Goal: Information Seeking & Learning: Learn about a topic

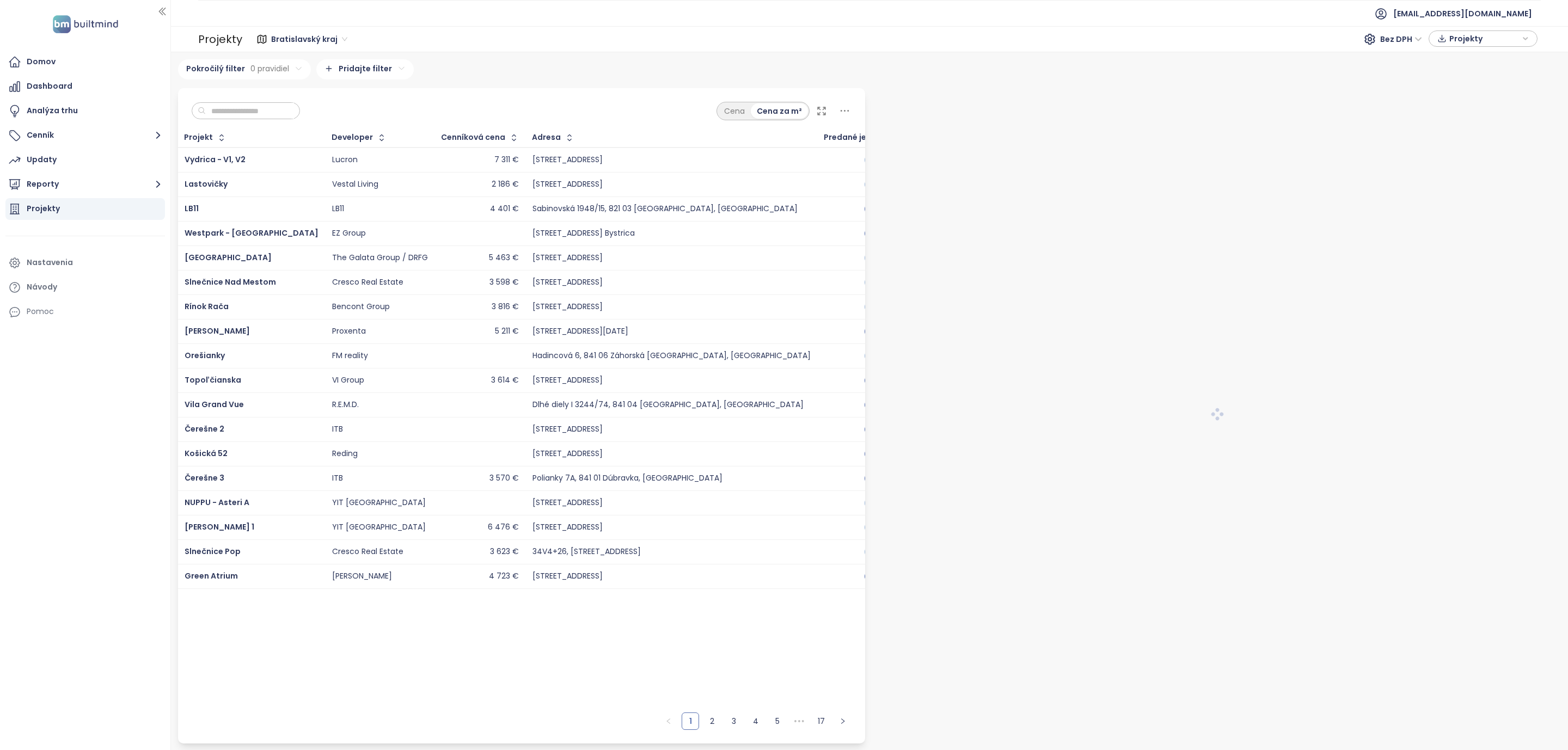
click at [244, 105] on input "text" at bounding box center [250, 111] width 88 height 17
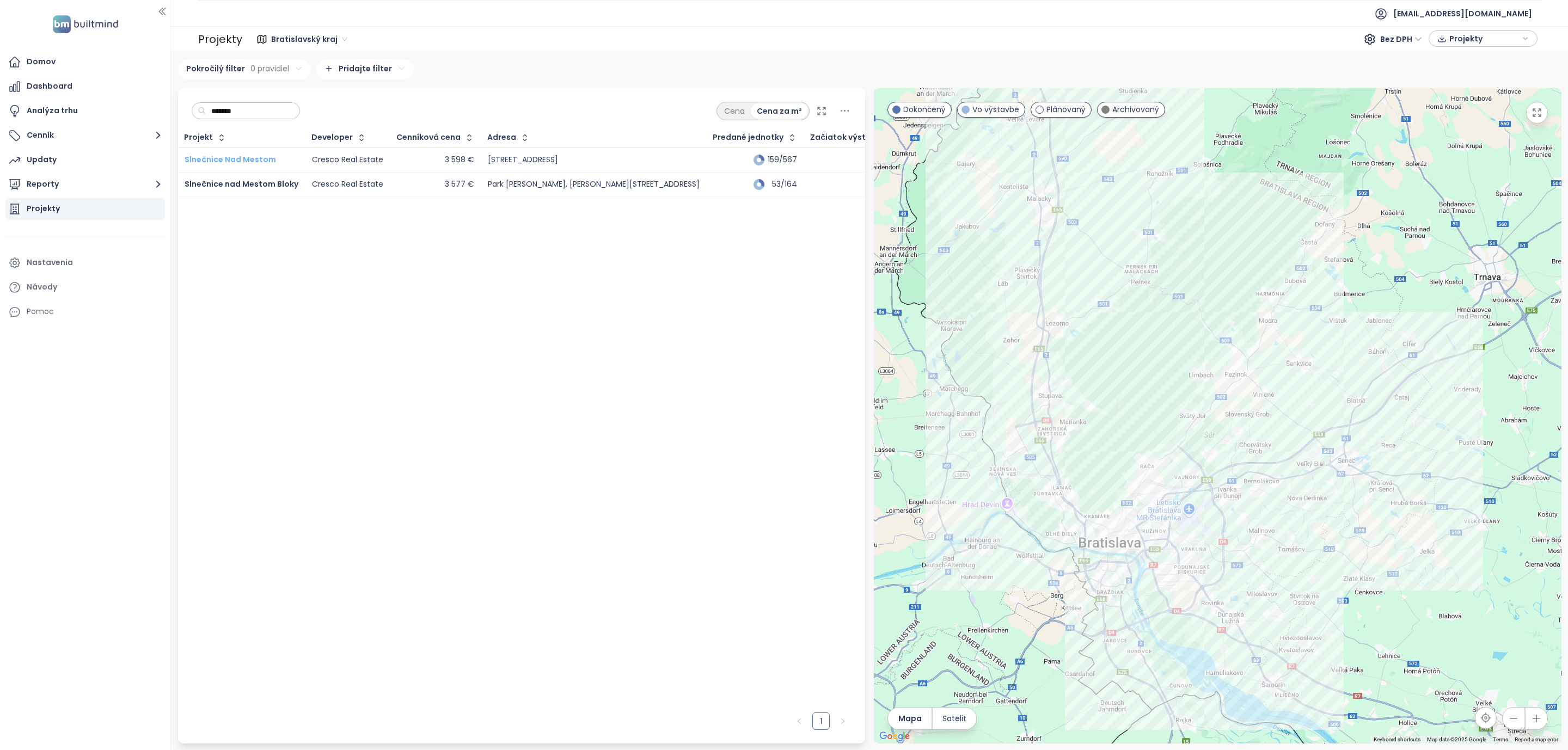
type input "*******"
click at [239, 155] on span "Slnečnice Nad Mestom" at bounding box center [230, 159] width 91 height 11
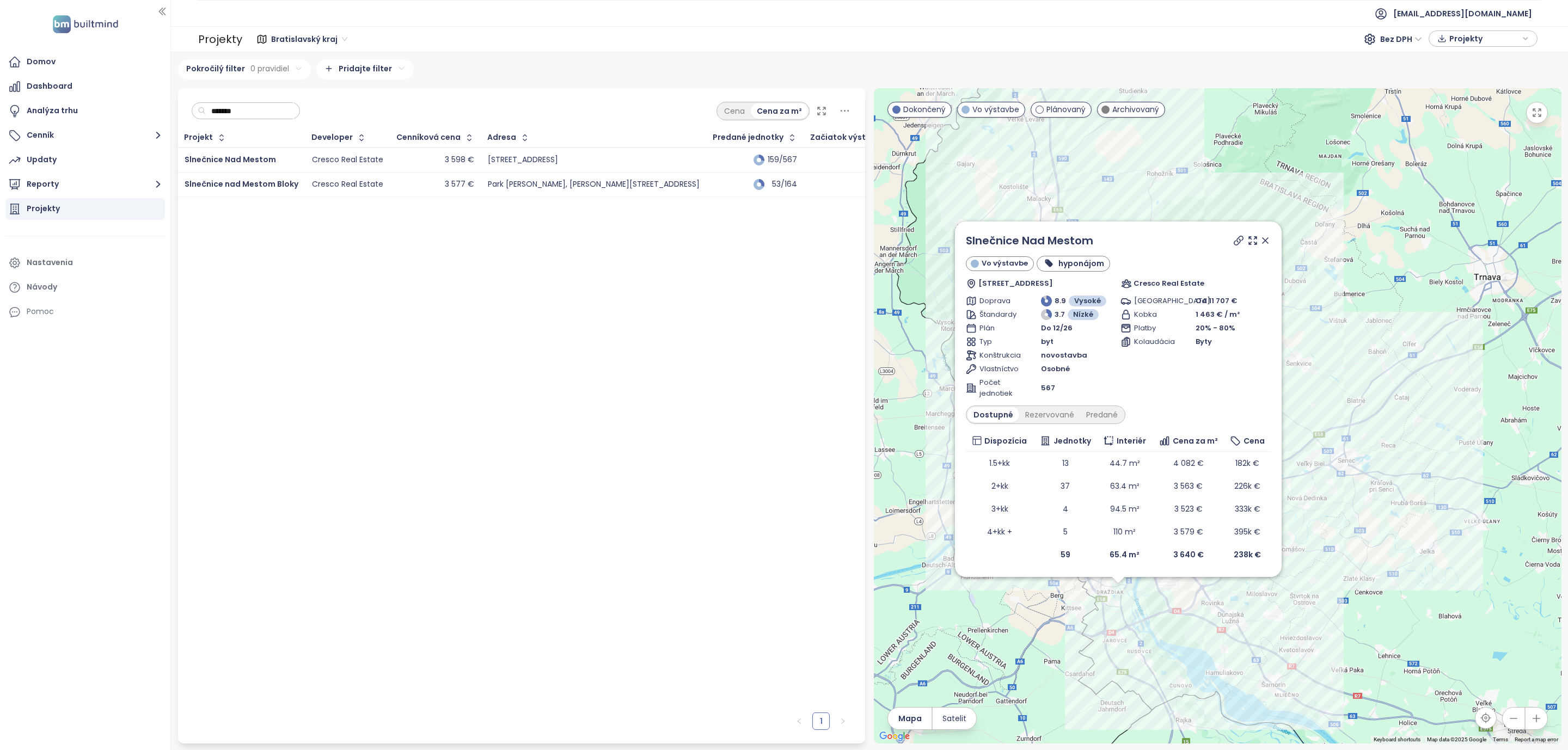
click at [1259, 238] on div at bounding box center [1251, 241] width 39 height 17
click at [1263, 243] on icon at bounding box center [1265, 240] width 6 height 6
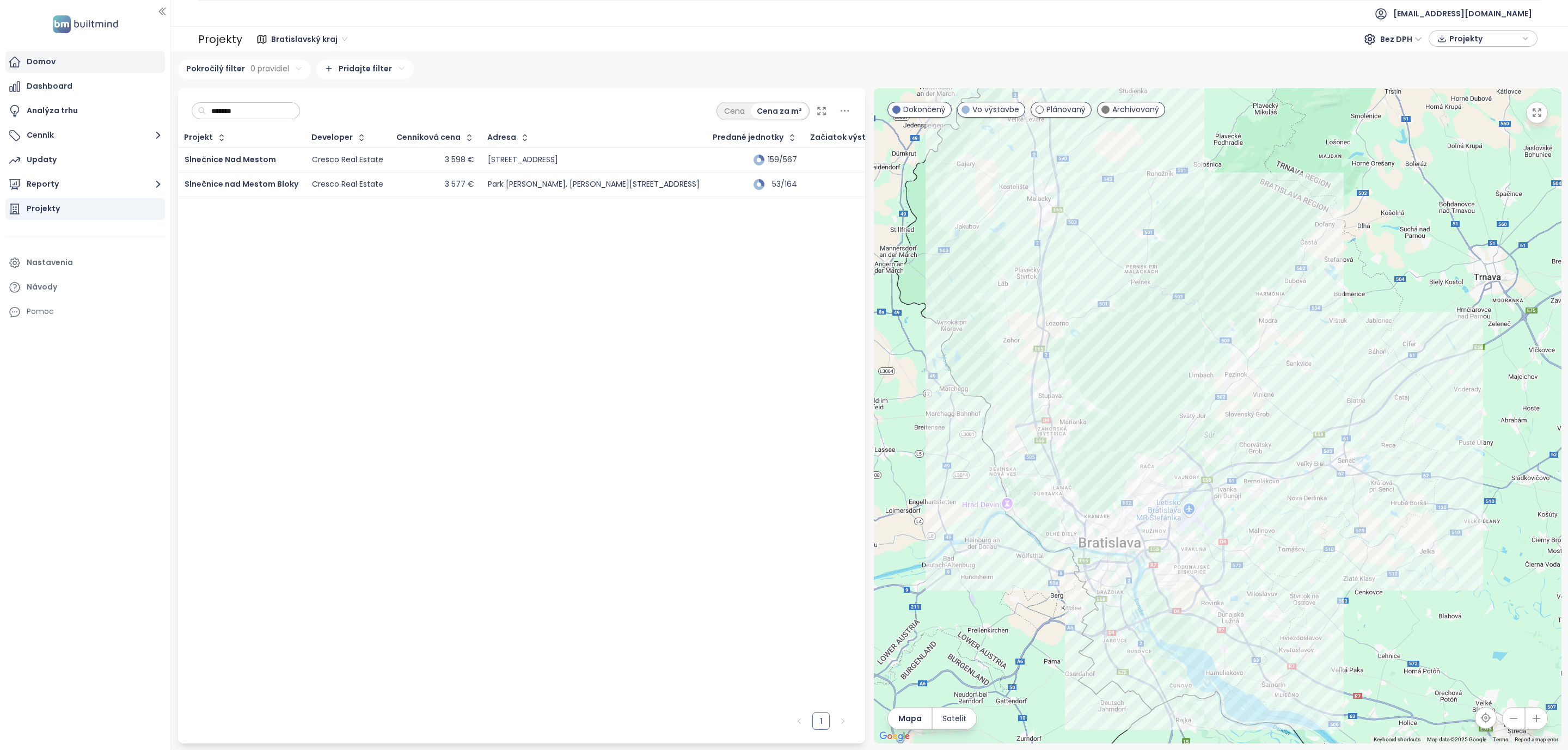
click at [51, 69] on div "Domov" at bounding box center [86, 62] width 159 height 22
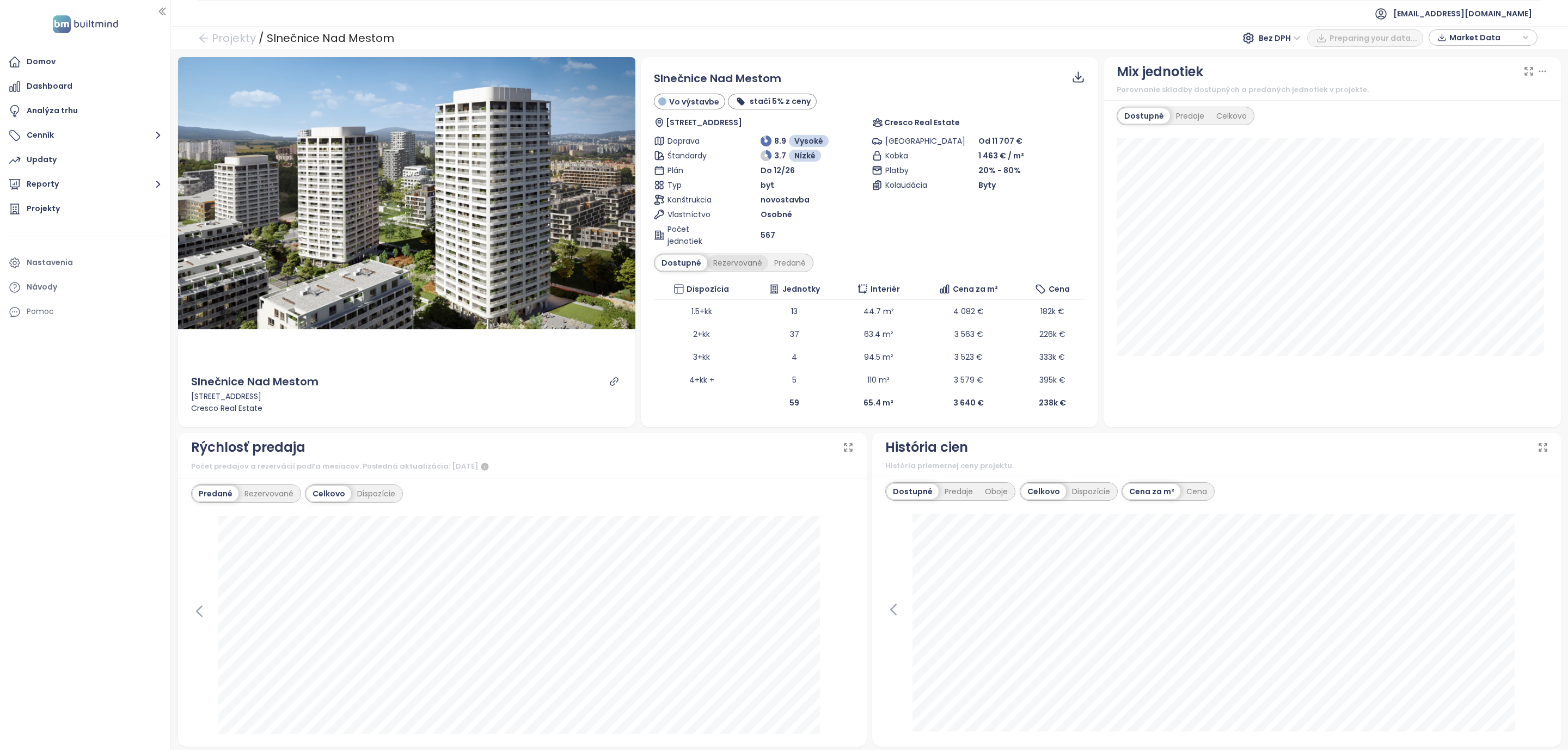
click at [740, 268] on div "Rezervované" at bounding box center [737, 262] width 61 height 15
click at [782, 262] on div "Predané" at bounding box center [790, 262] width 43 height 15
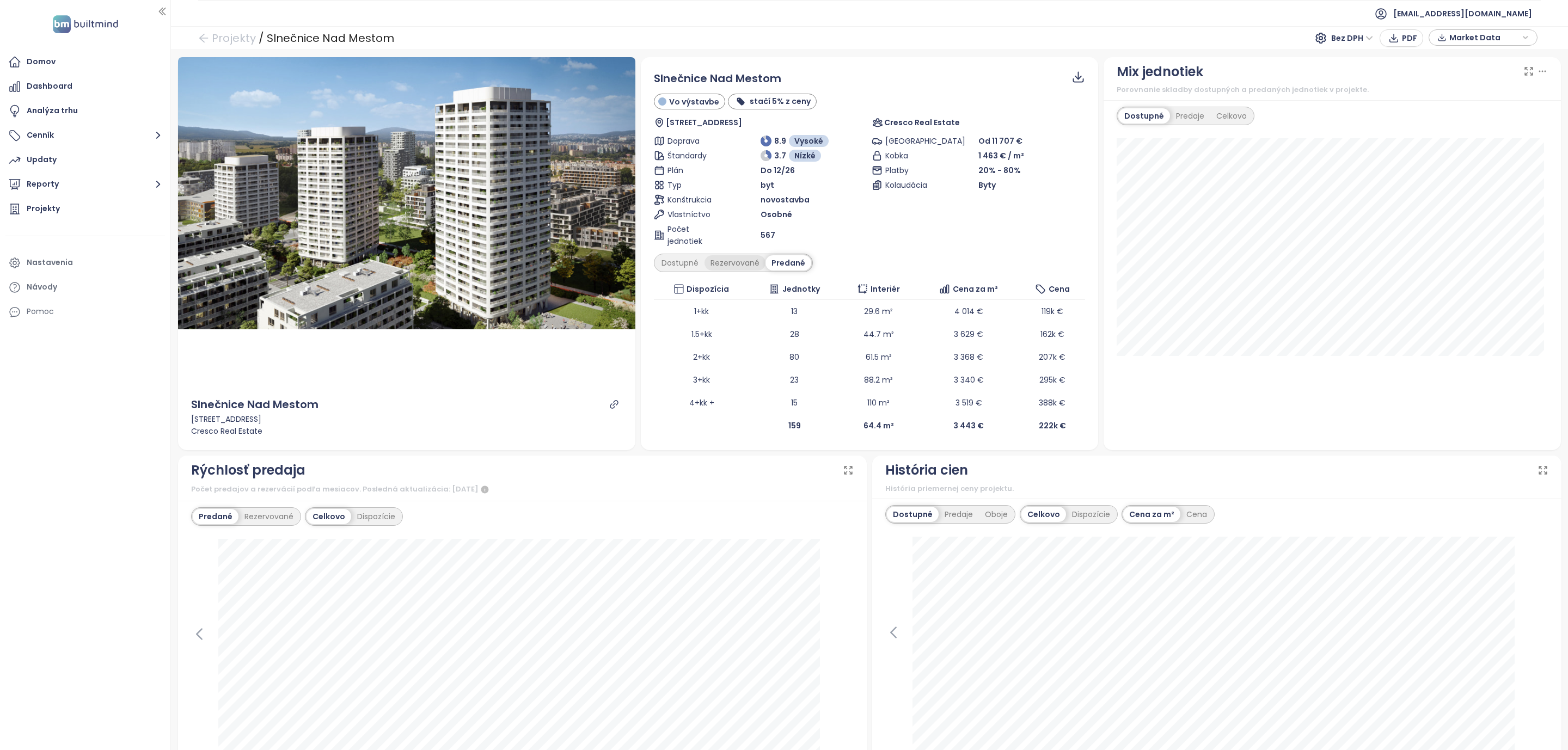
click at [737, 263] on div "Rezervované" at bounding box center [734, 262] width 61 height 15
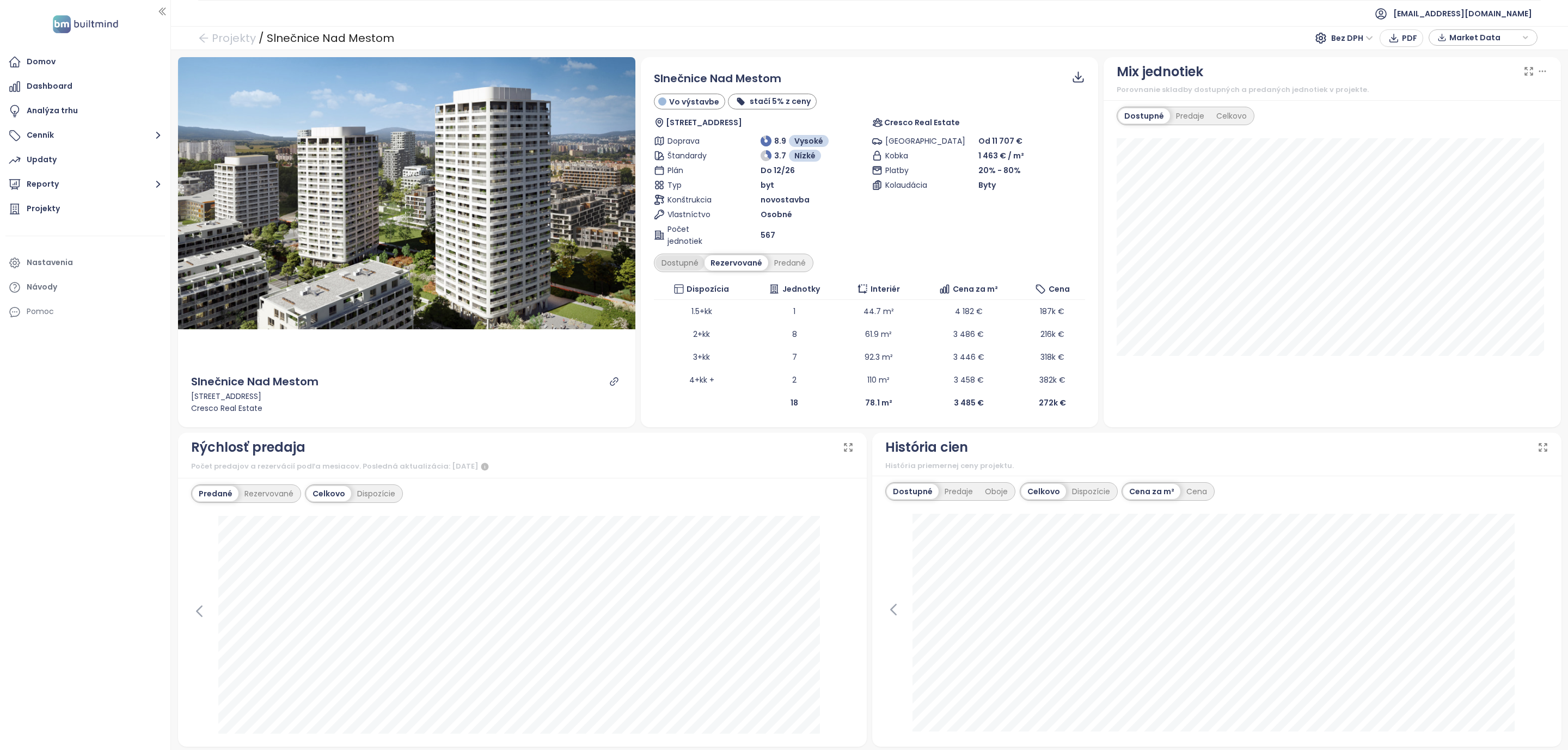
click at [674, 263] on div "Dostupné" at bounding box center [679, 262] width 49 height 15
click at [787, 262] on div "Predané" at bounding box center [790, 262] width 43 height 15
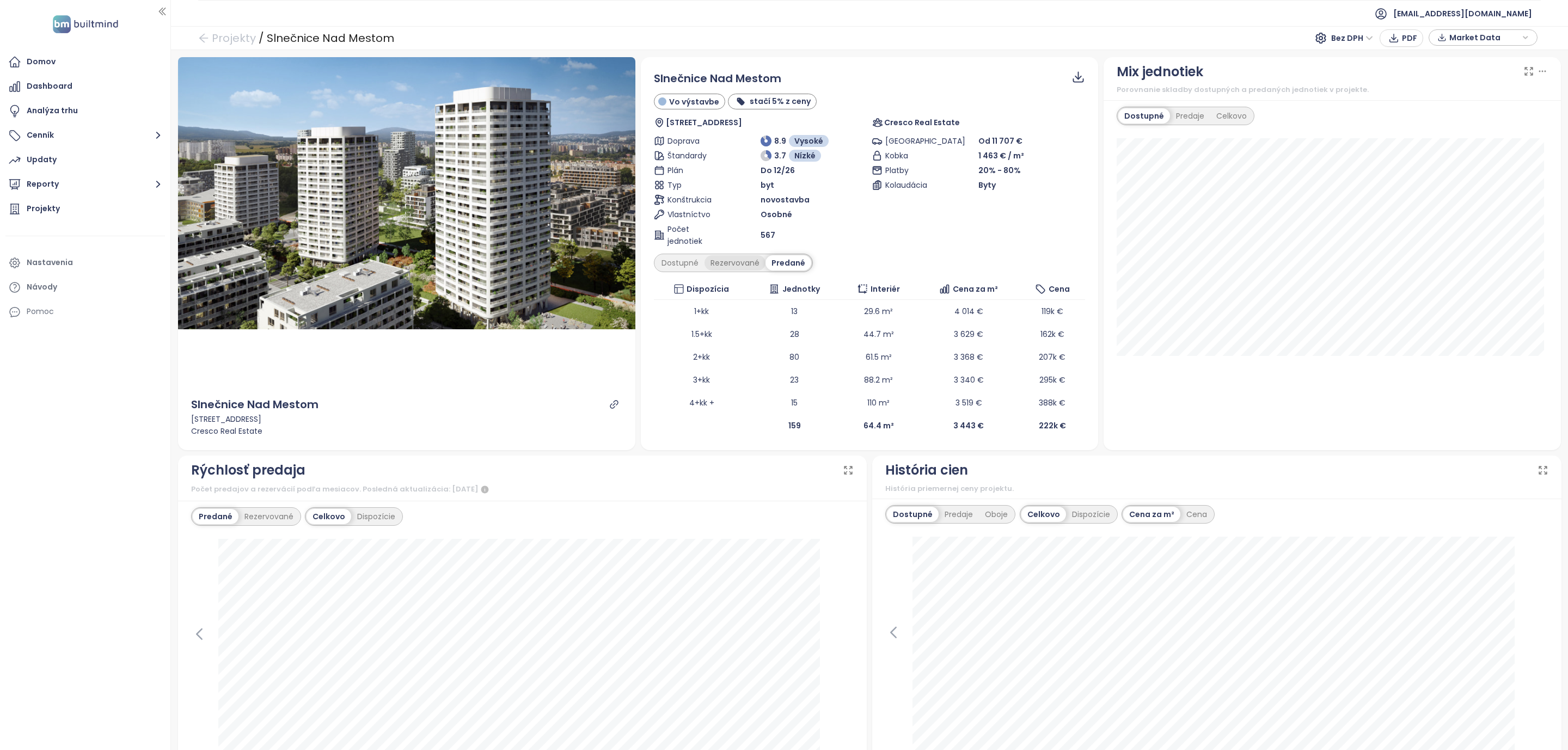
click at [728, 260] on div "Rezervované" at bounding box center [734, 262] width 61 height 15
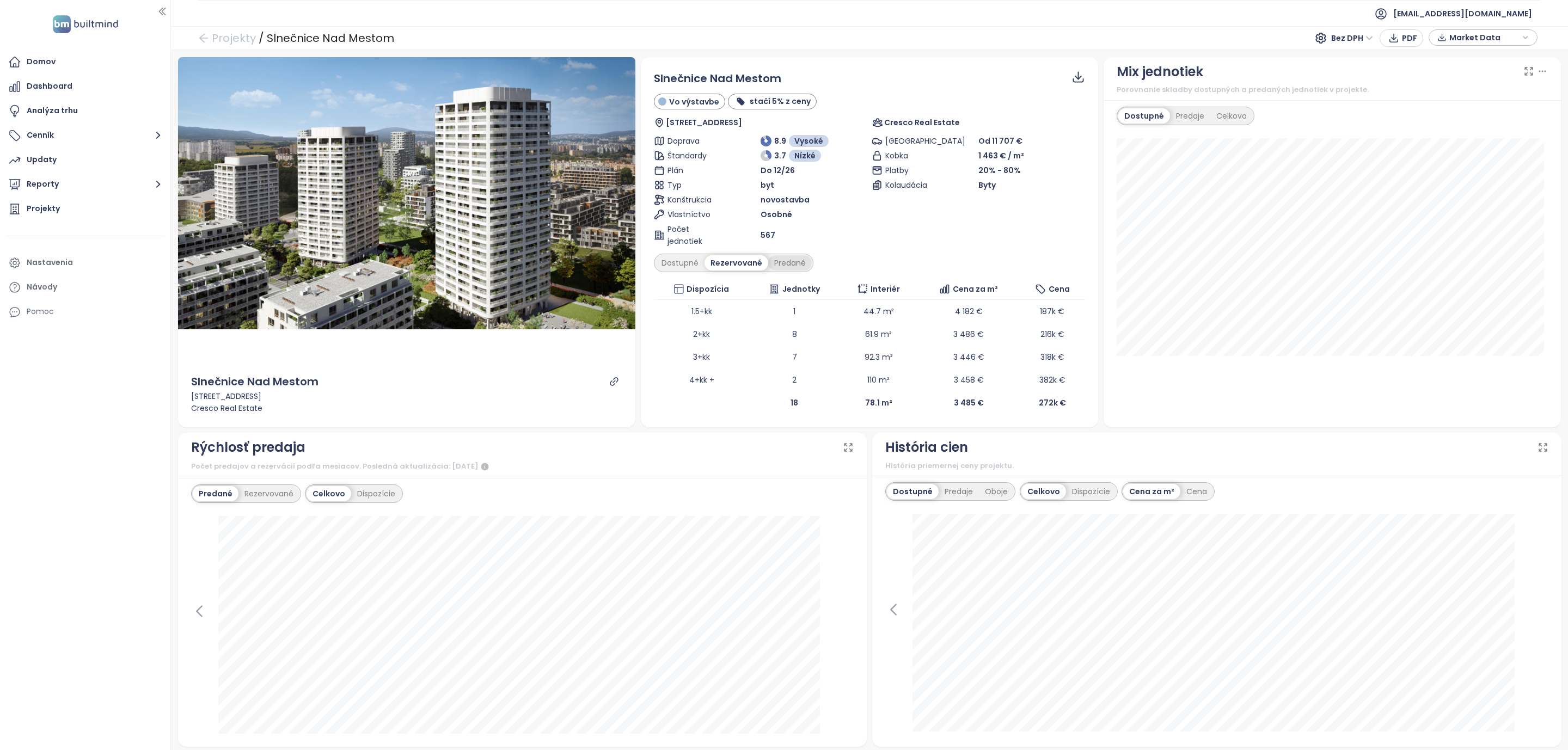
click at [784, 263] on div "Predané" at bounding box center [790, 262] width 43 height 15
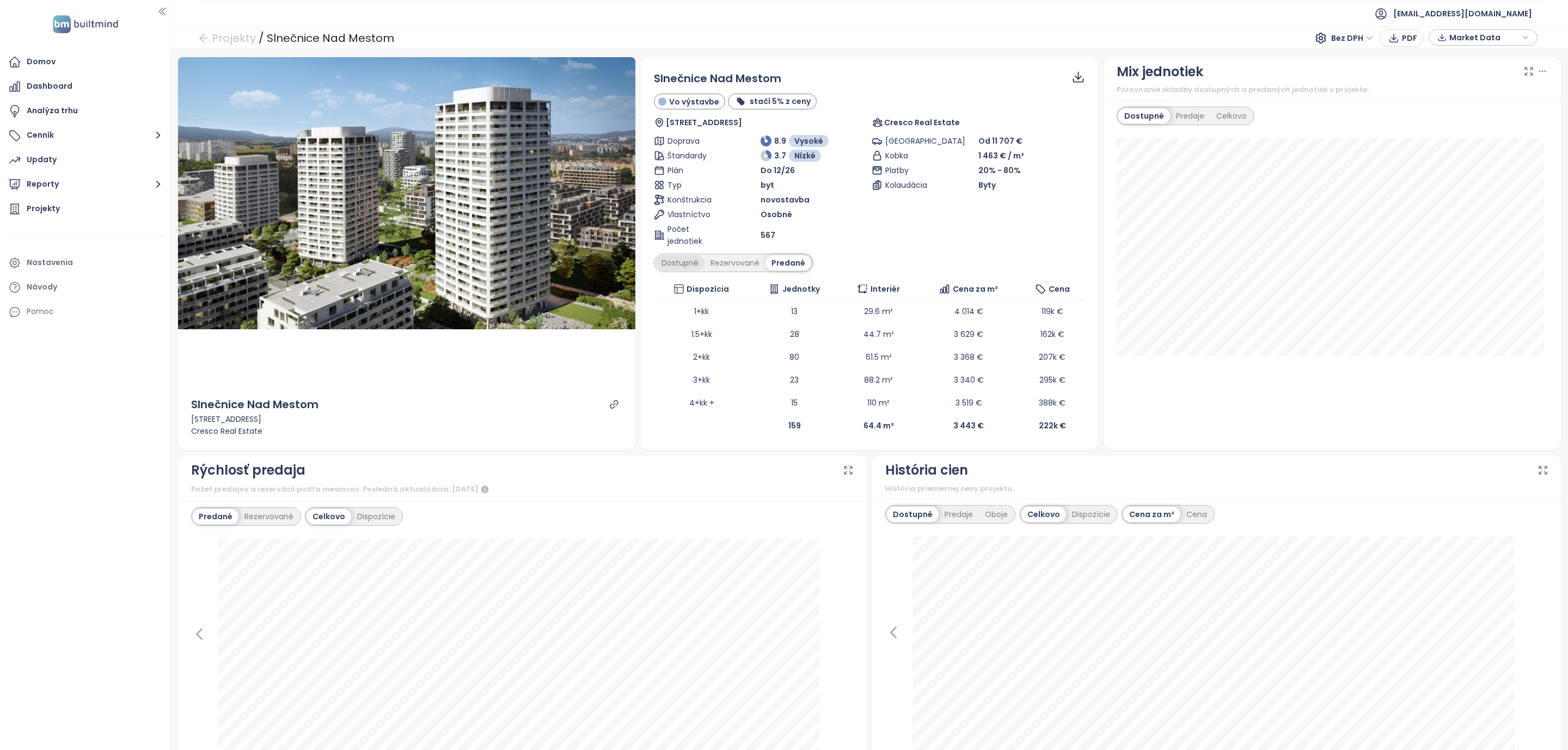
click at [684, 263] on div "Dostupné" at bounding box center [679, 262] width 49 height 15
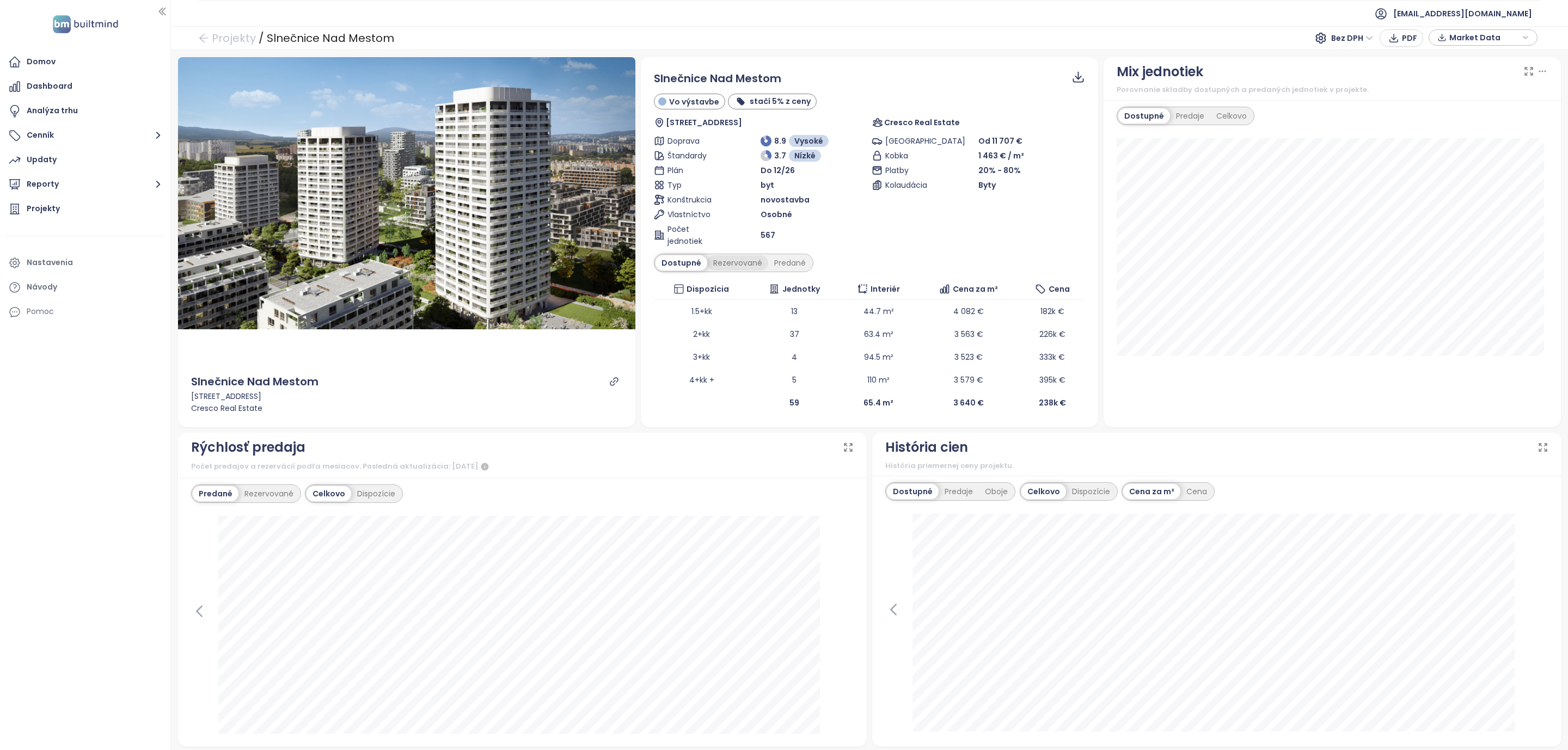
click at [733, 258] on div "Rezervované" at bounding box center [737, 262] width 61 height 15
click at [784, 265] on div "Predané" at bounding box center [790, 262] width 43 height 15
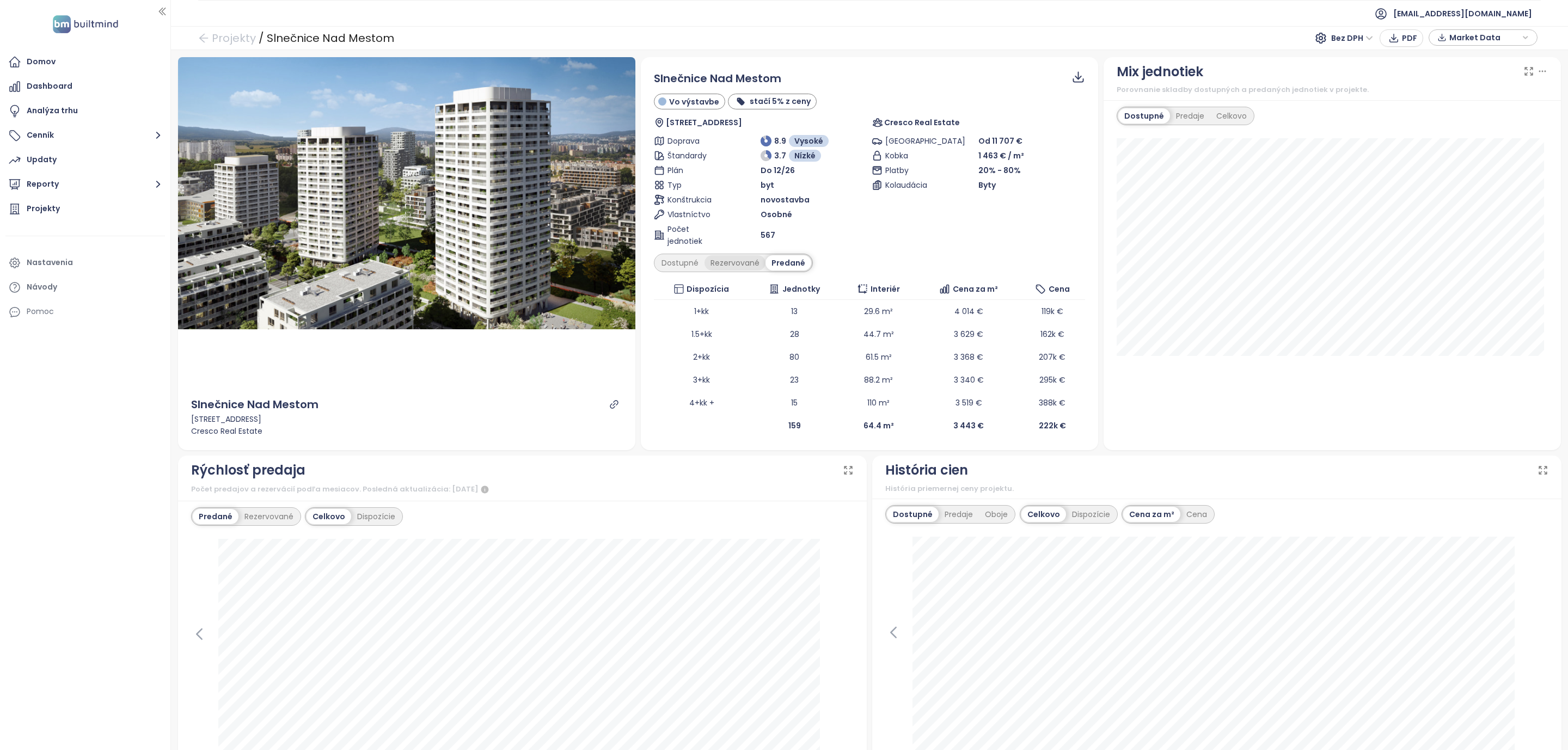
click at [723, 263] on div "Rezervované" at bounding box center [734, 262] width 61 height 15
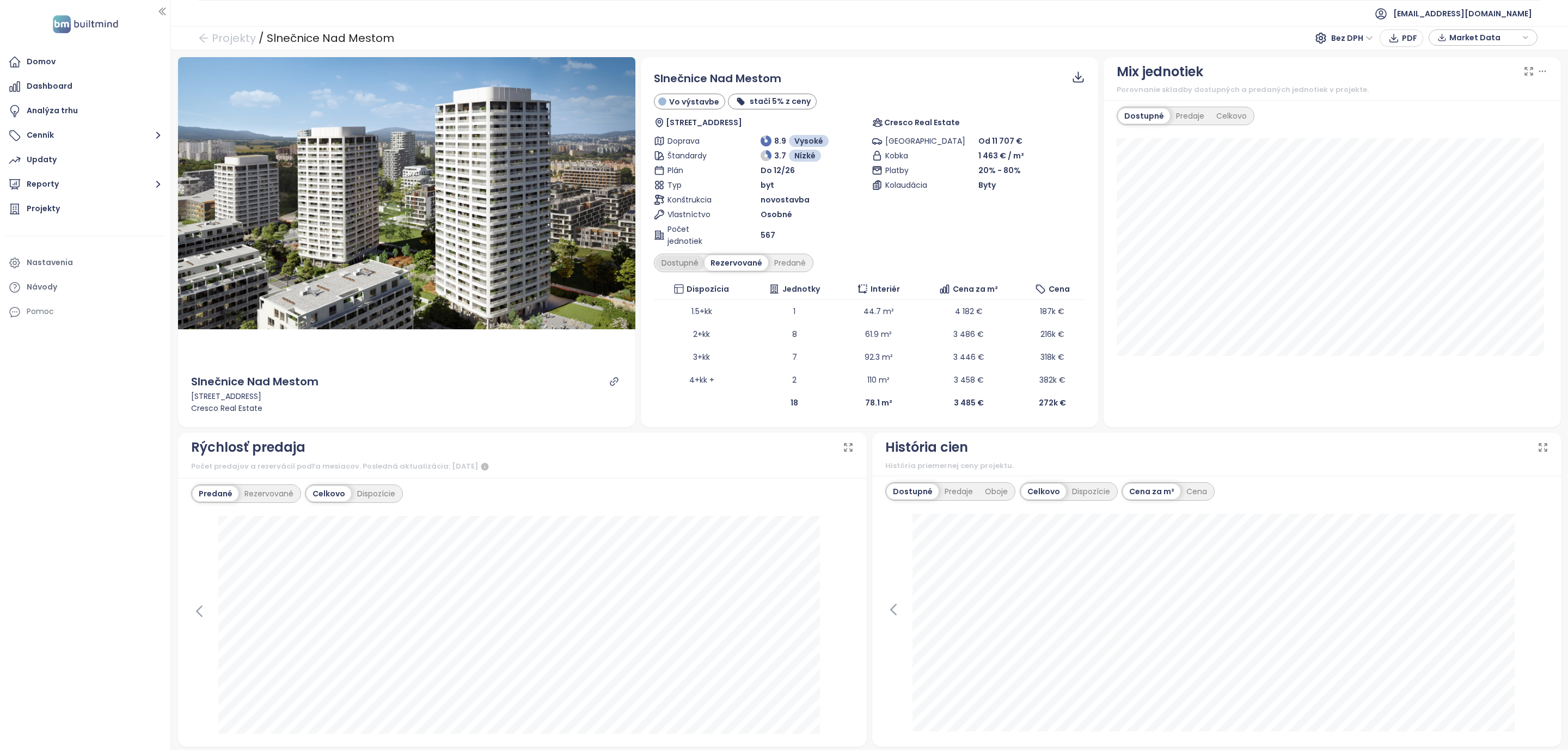
click at [684, 265] on div "Dostupné" at bounding box center [679, 262] width 49 height 15
click at [94, 527] on div "Domov Dashboard Analýza trhu Cenník Updaty Reporty Projekty Nastavenia Návody P…" at bounding box center [85, 375] width 170 height 750
click at [42, 59] on div "Domov" at bounding box center [41, 61] width 29 height 13
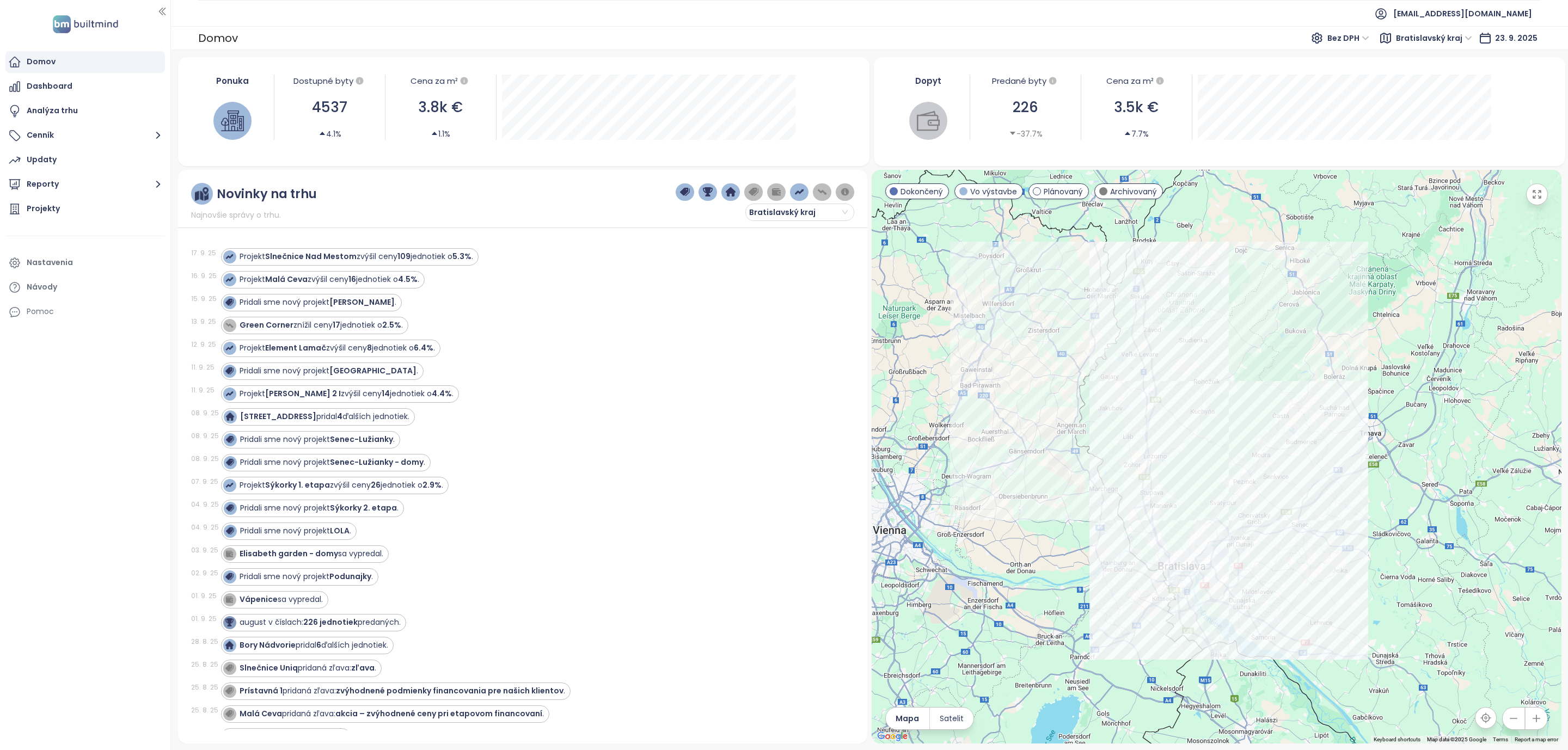
click at [54, 66] on div "Domov" at bounding box center [41, 61] width 29 height 13
click at [61, 66] on div "Domov" at bounding box center [86, 62] width 159 height 22
